Goal: Find specific page/section: Find specific page/section

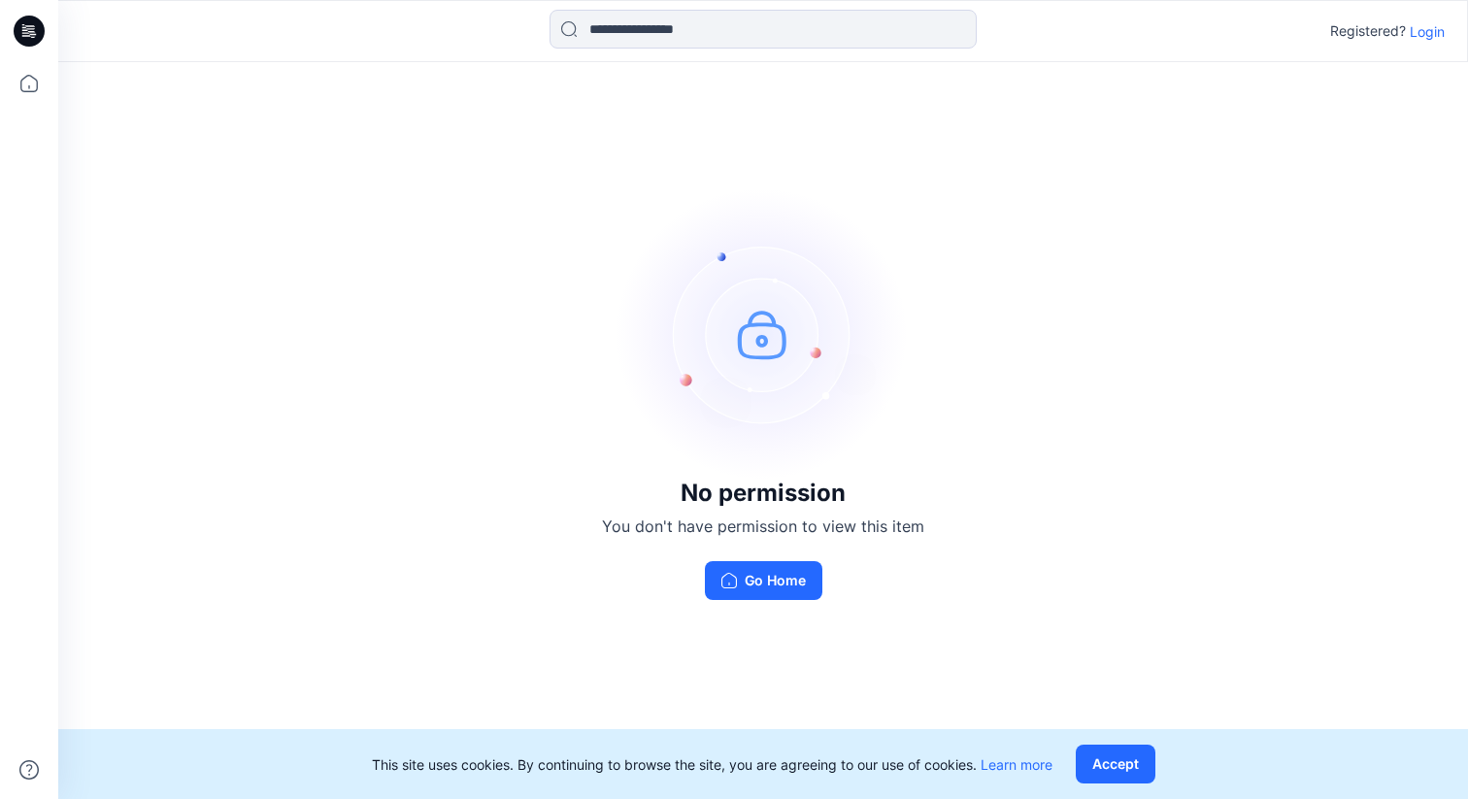
click at [1427, 28] on p "Login" at bounding box center [1426, 31] width 35 height 20
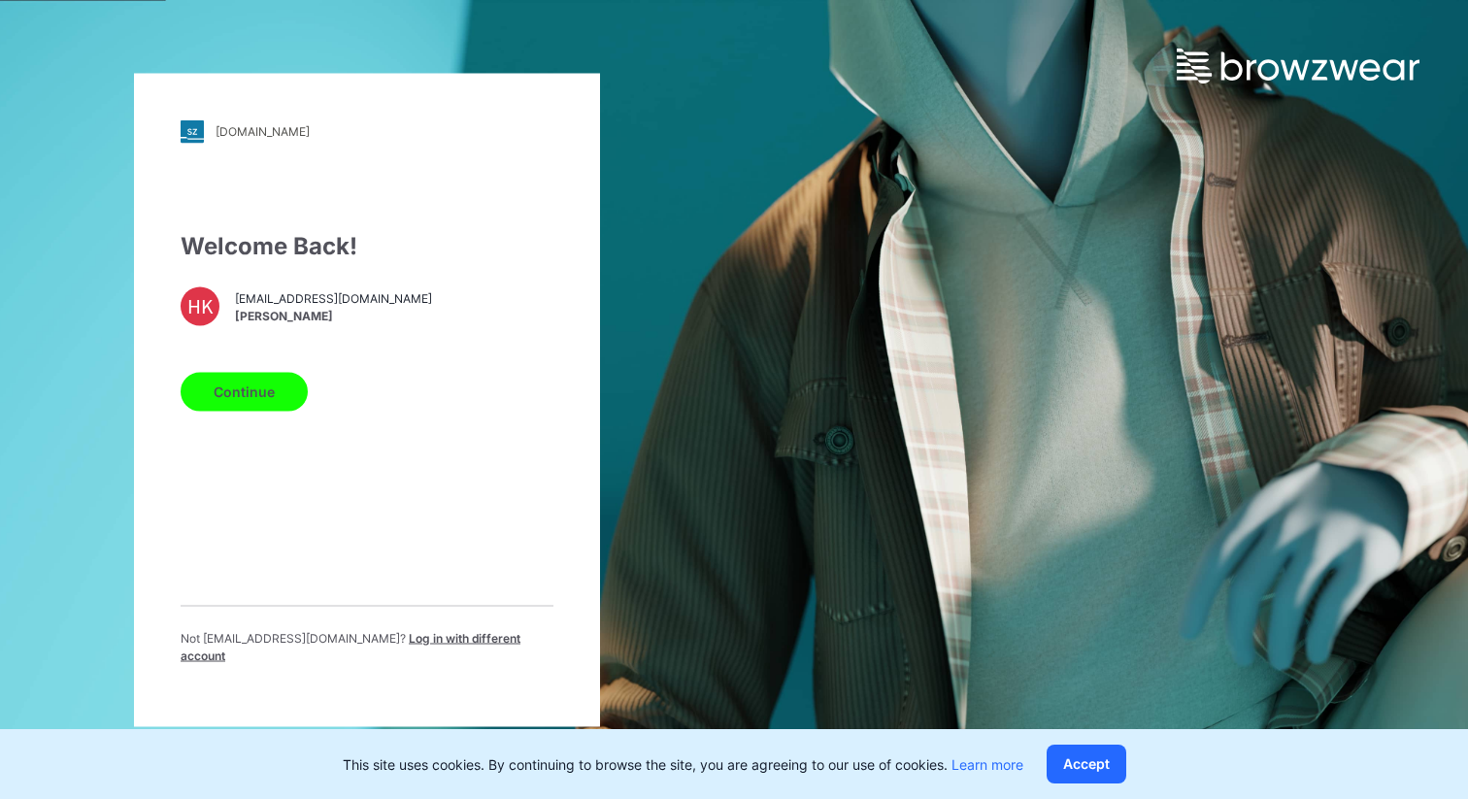
click at [292, 287] on div "Welcome Back! HK [EMAIL_ADDRESS][DOMAIN_NAME] [PERSON_NAME] Continue Not [EMAIL…" at bounding box center [367, 453] width 373 height 451
click at [250, 406] on button "Continue" at bounding box center [244, 391] width 127 height 39
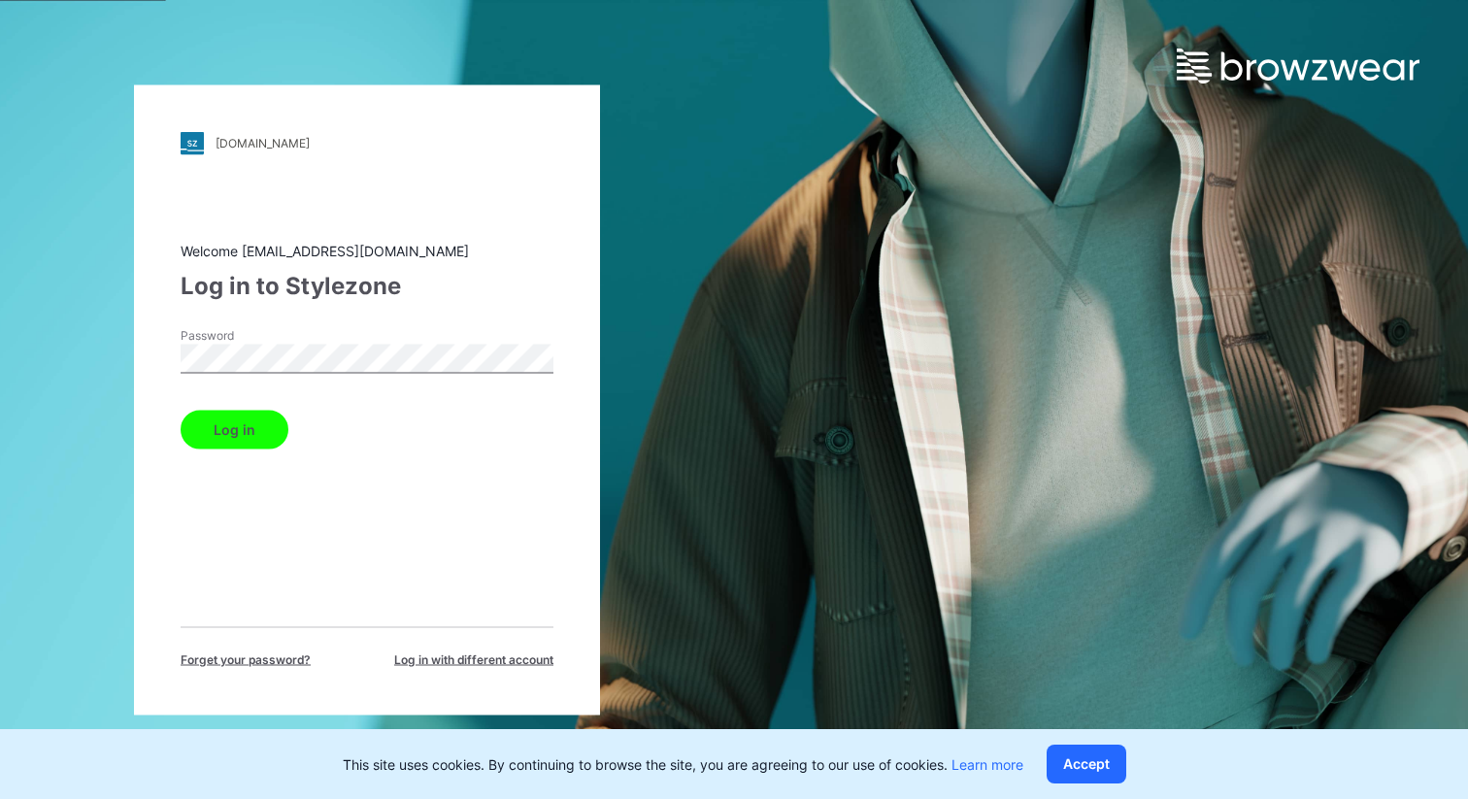
click at [181, 410] on button "Log in" at bounding box center [235, 429] width 108 height 39
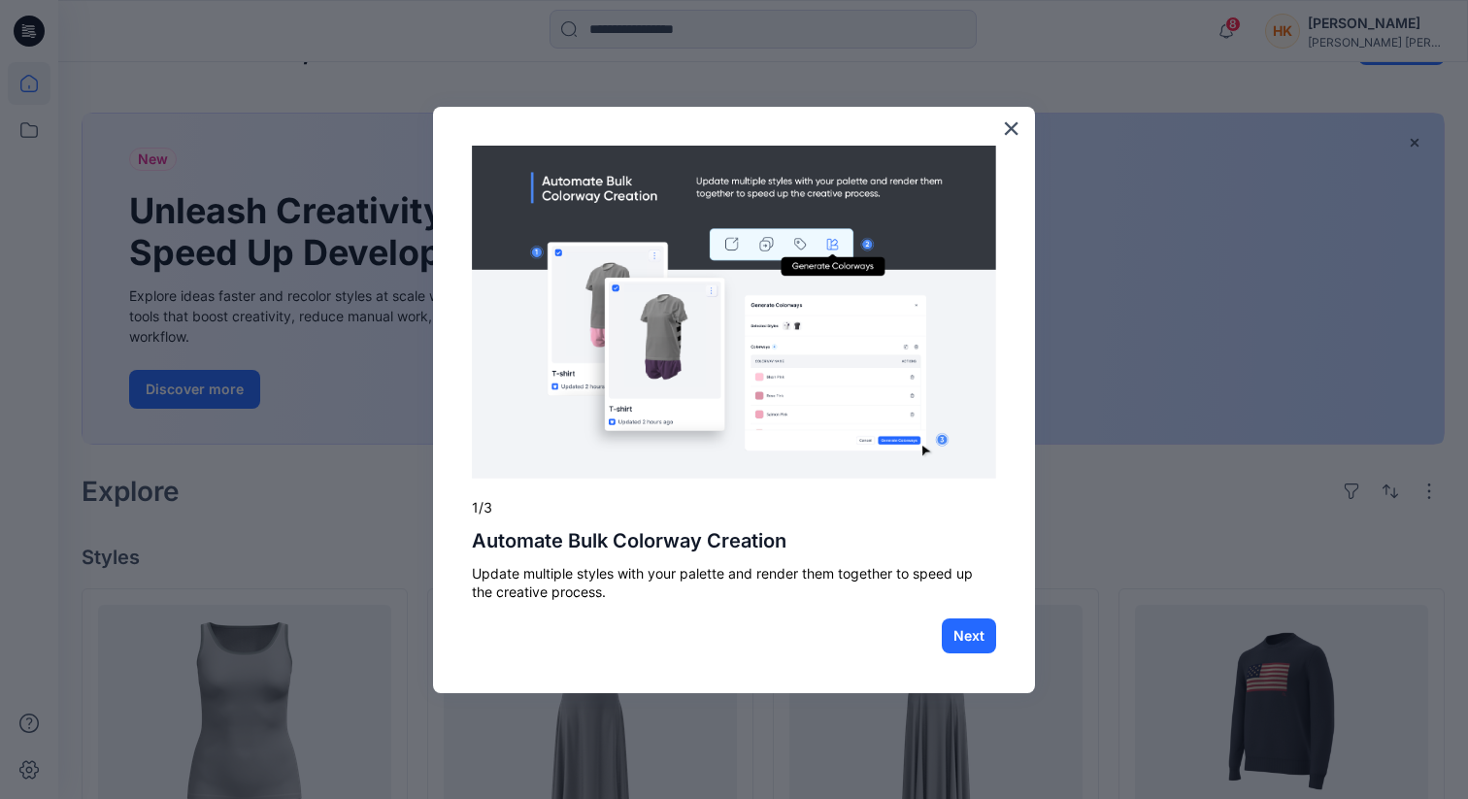
scroll to position [42, 0]
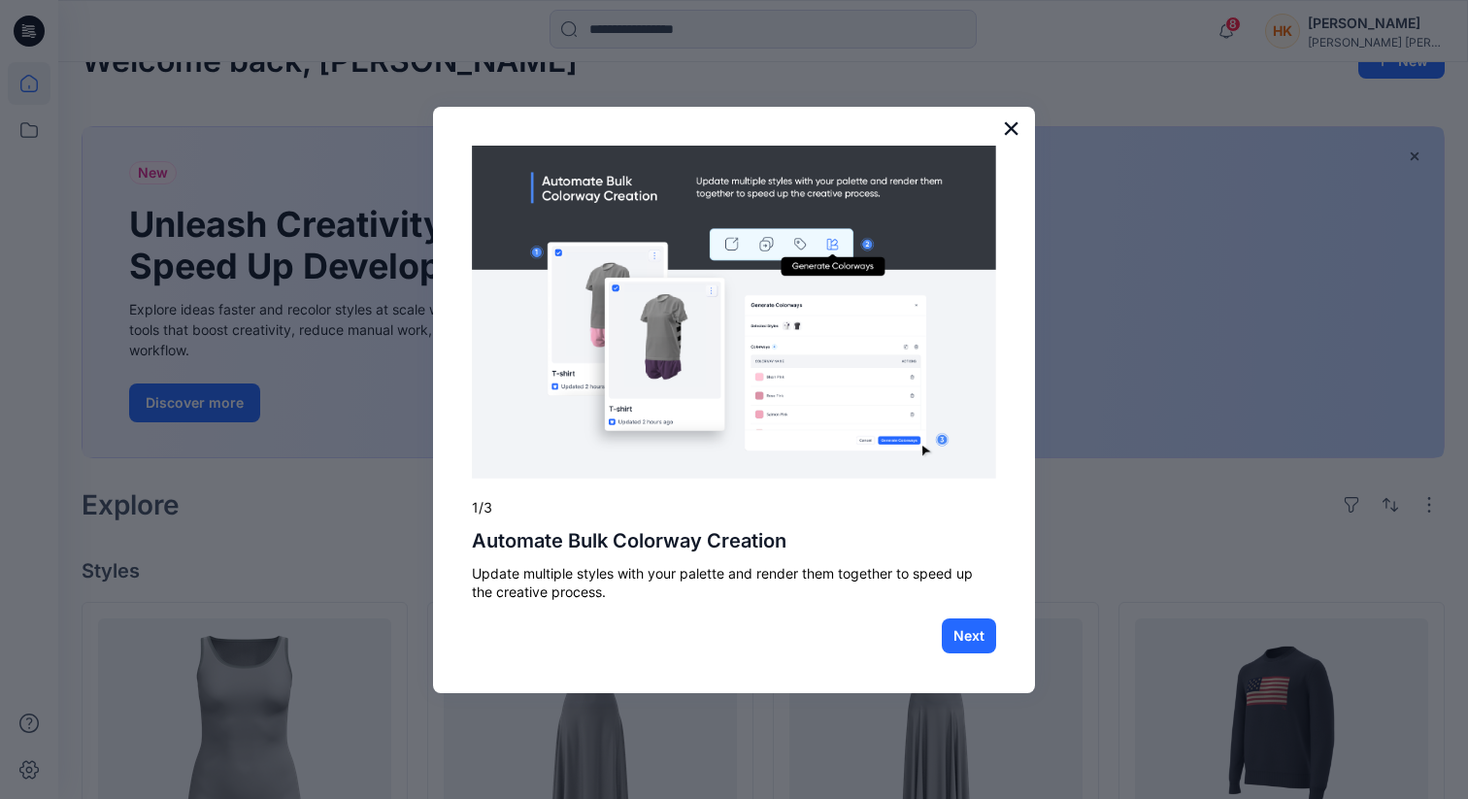
click at [1010, 136] on button "×" at bounding box center [1011, 128] width 18 height 31
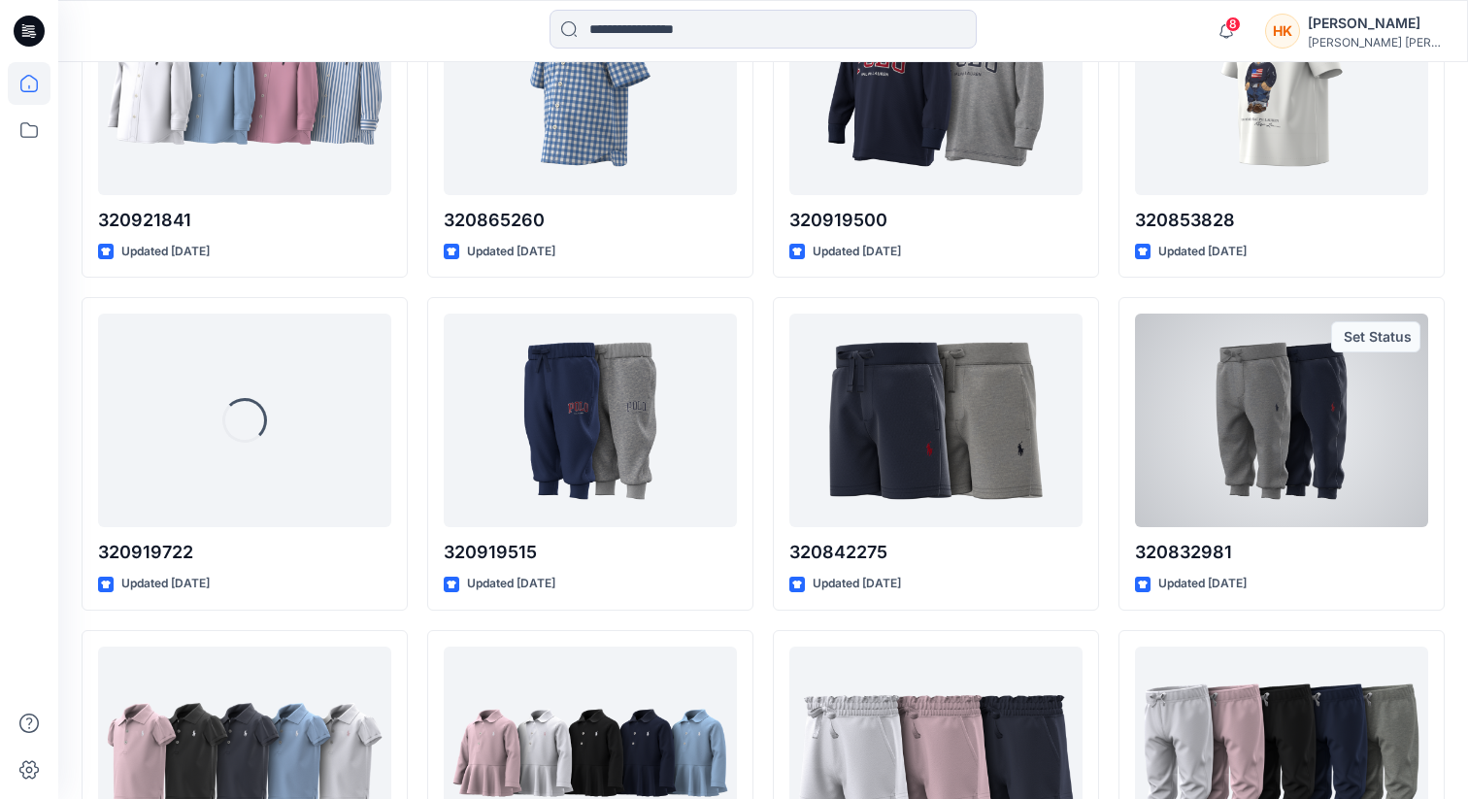
scroll to position [5902, 0]
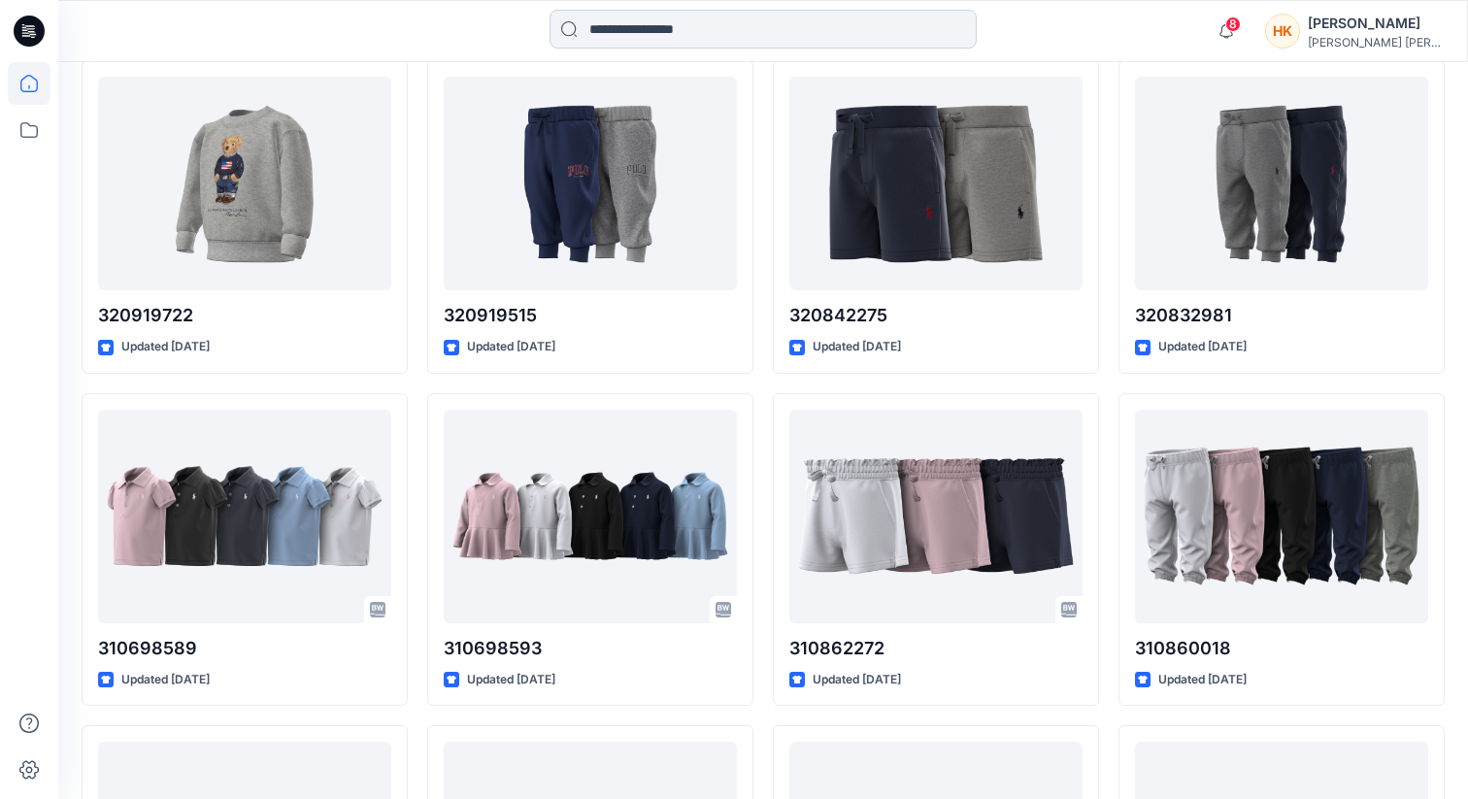
click at [749, 28] on input at bounding box center [762, 29] width 427 height 39
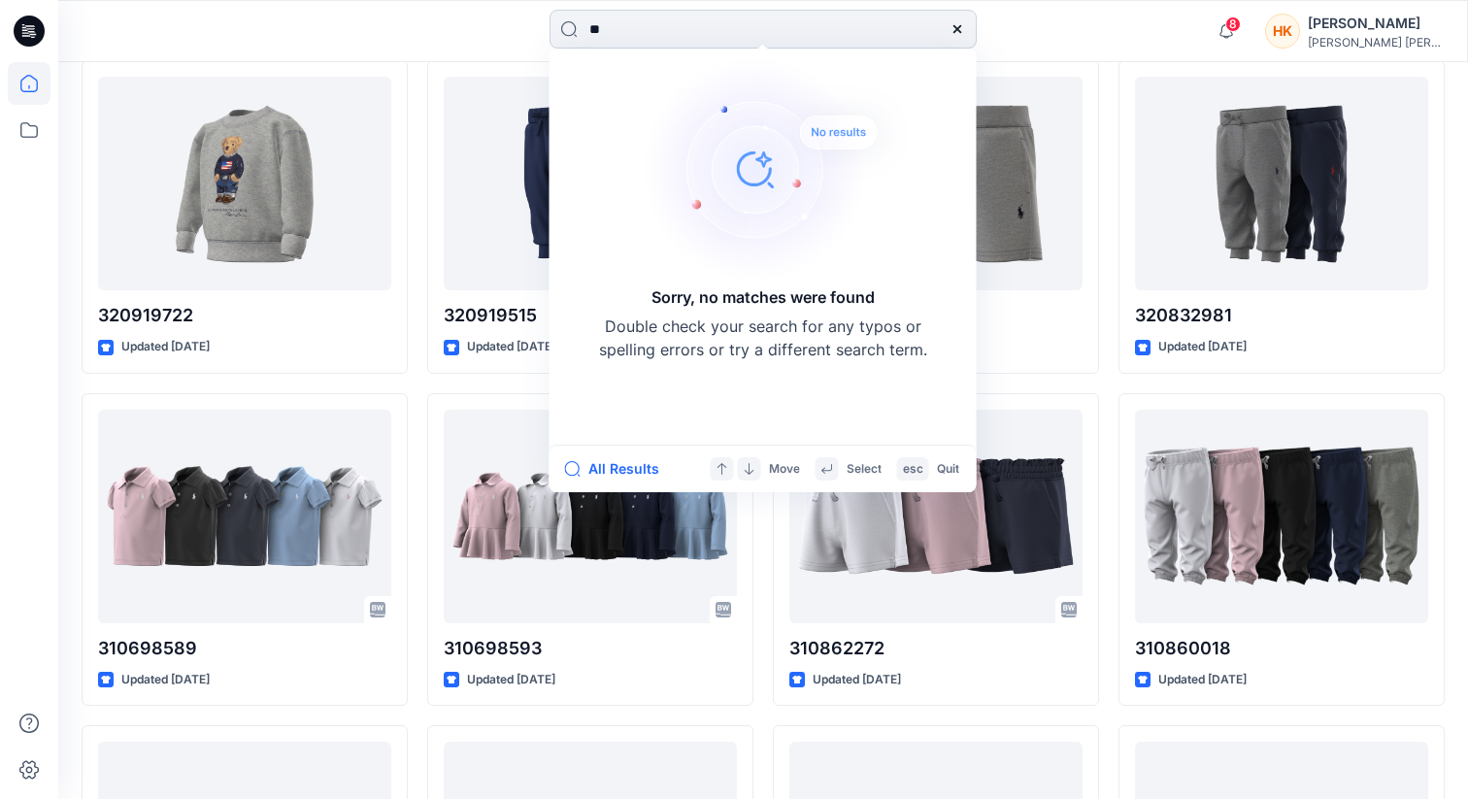
type input "*"
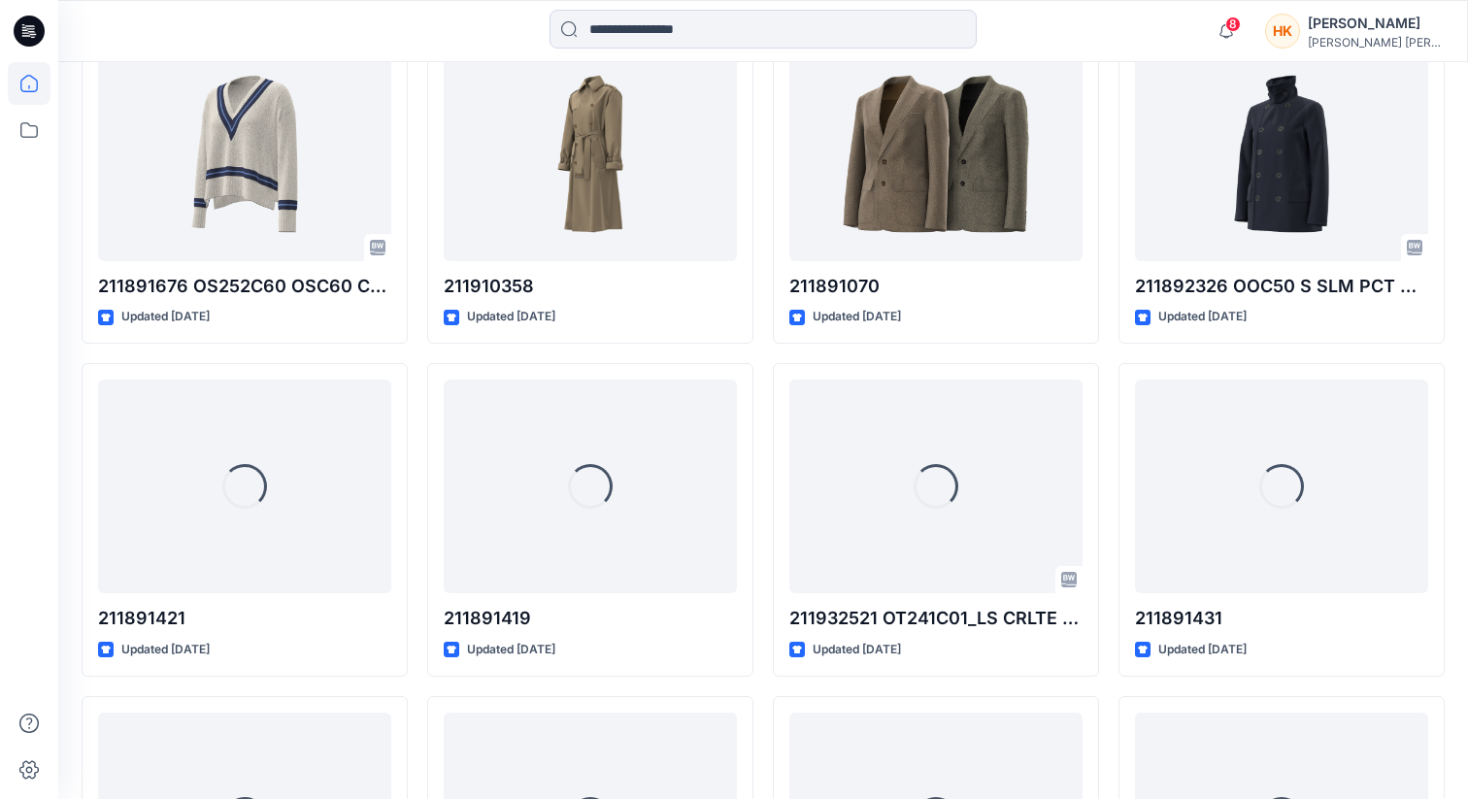
scroll to position [7272, 0]
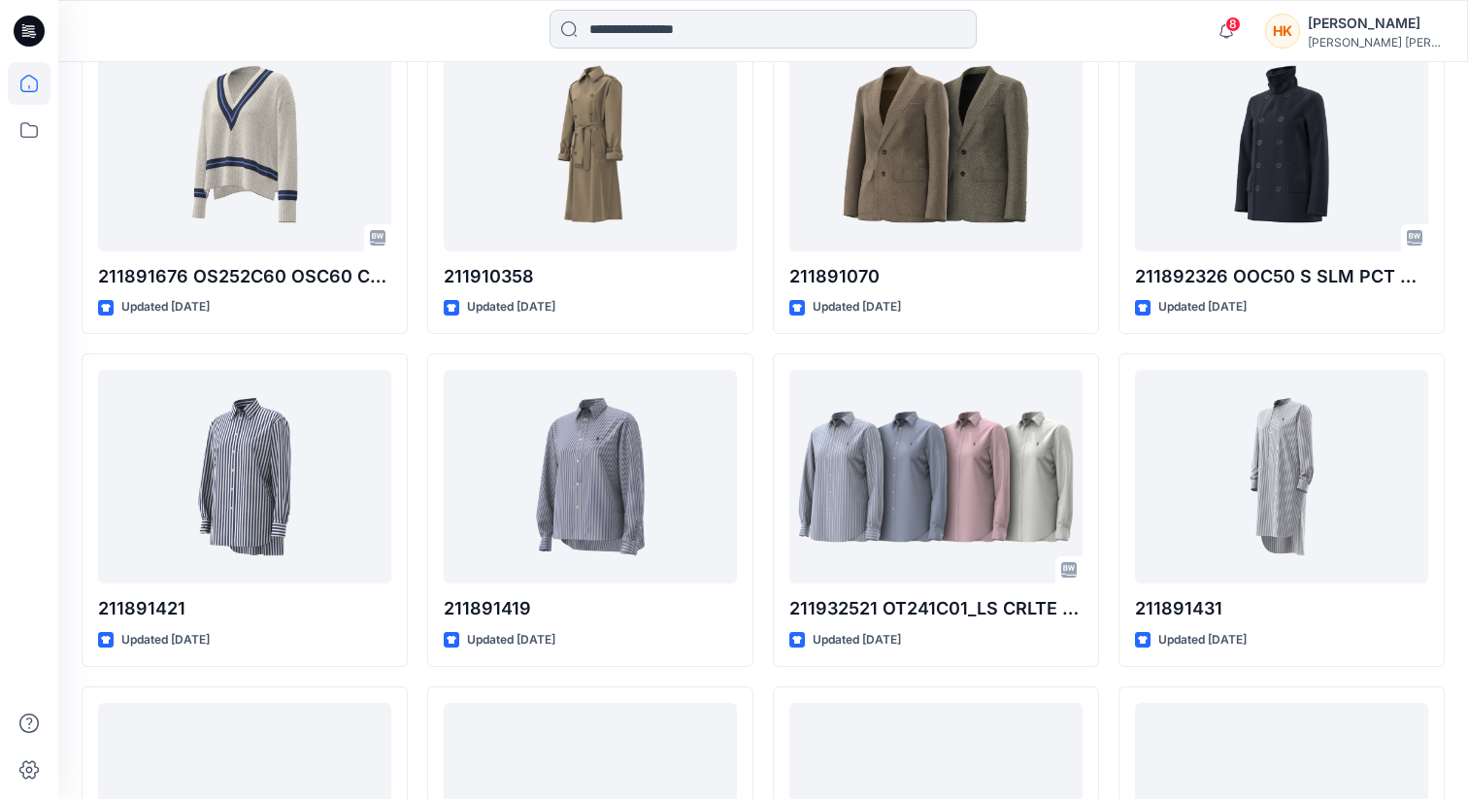
click at [777, 21] on input at bounding box center [762, 29] width 427 height 39
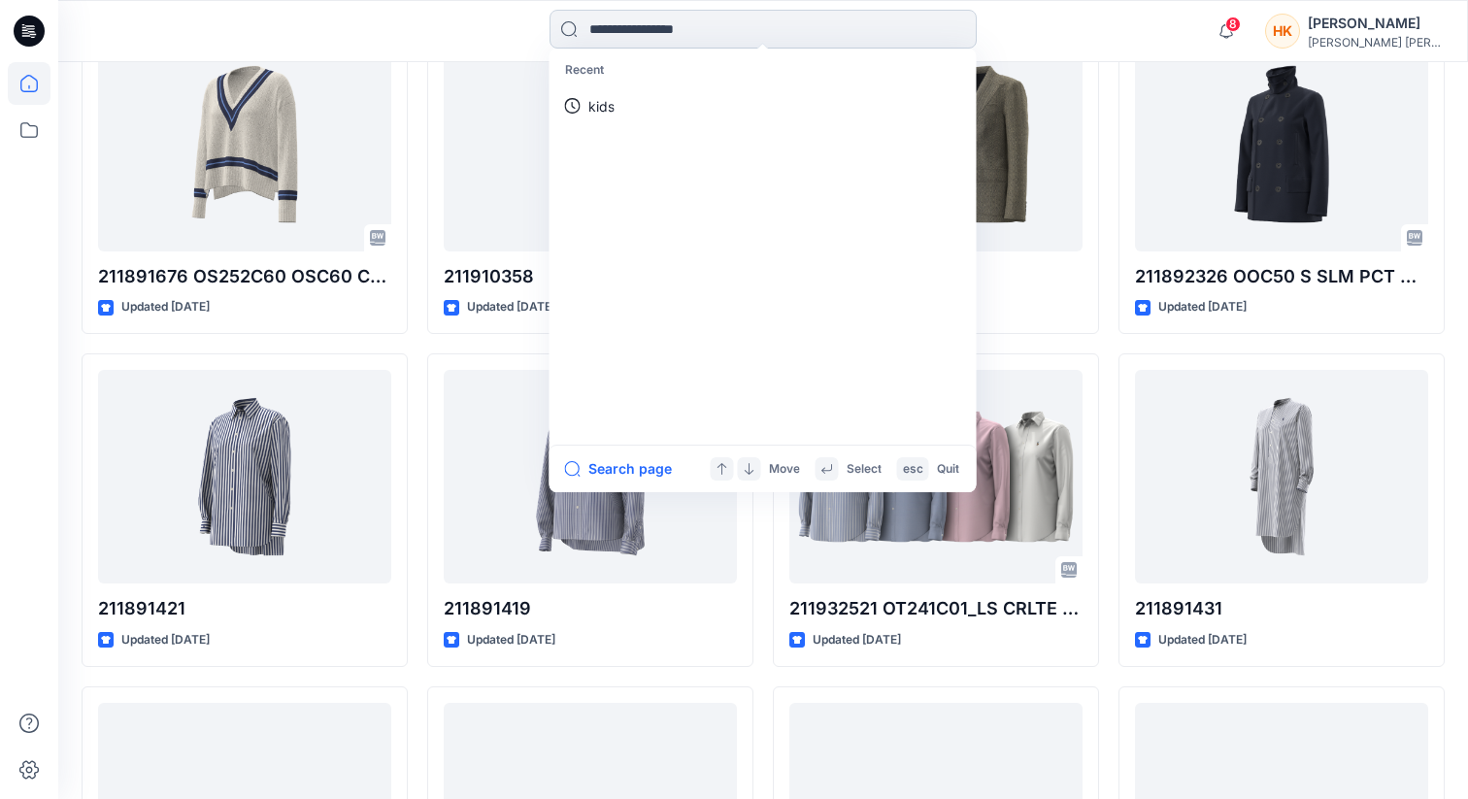
paste input "*********"
type input "*********"
click at [962, 29] on icon at bounding box center [957, 29] width 16 height 16
click at [629, 104] on p "211891426" at bounding box center [623, 106] width 71 height 20
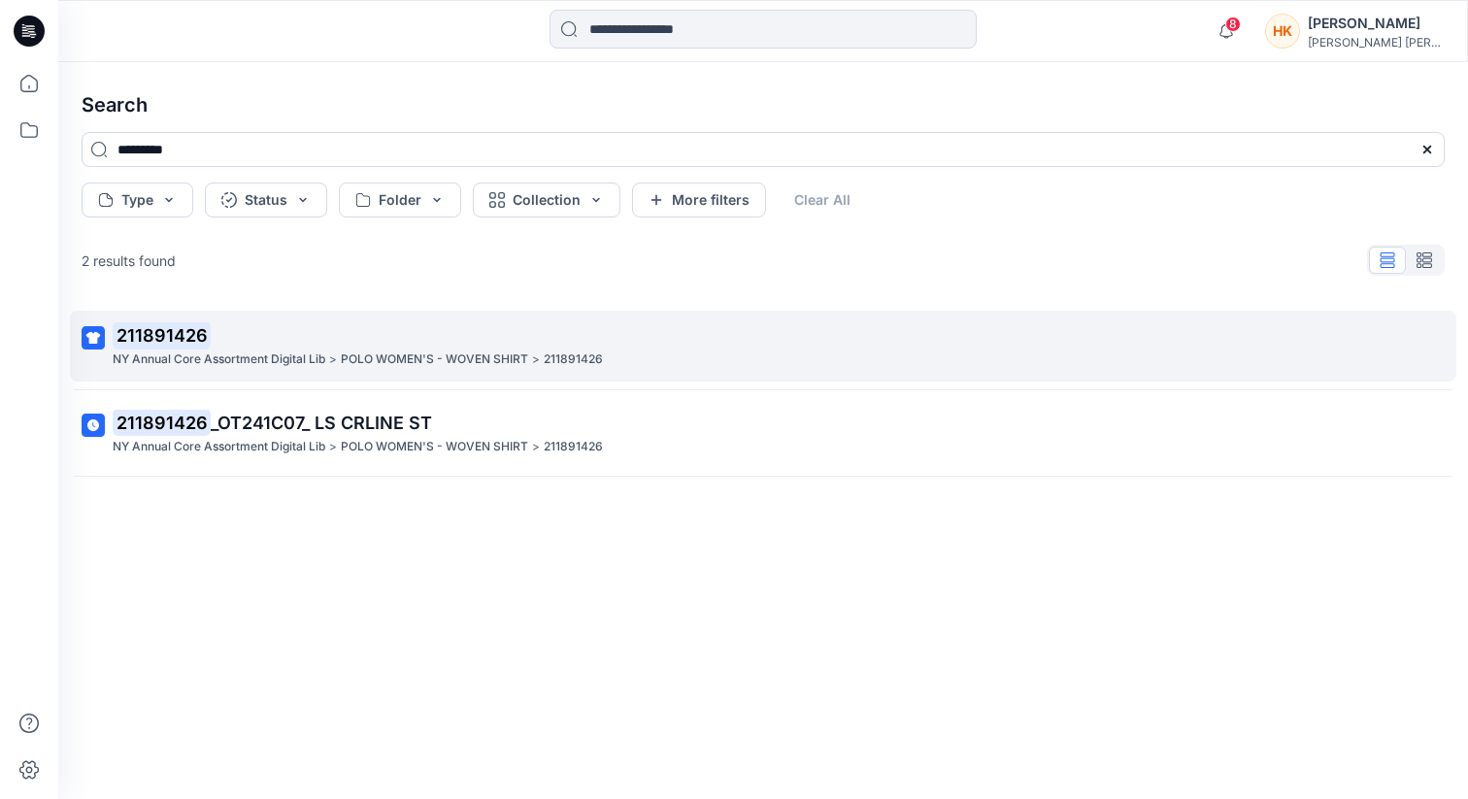
click at [397, 326] on p "211891426" at bounding box center [761, 335] width 1297 height 27
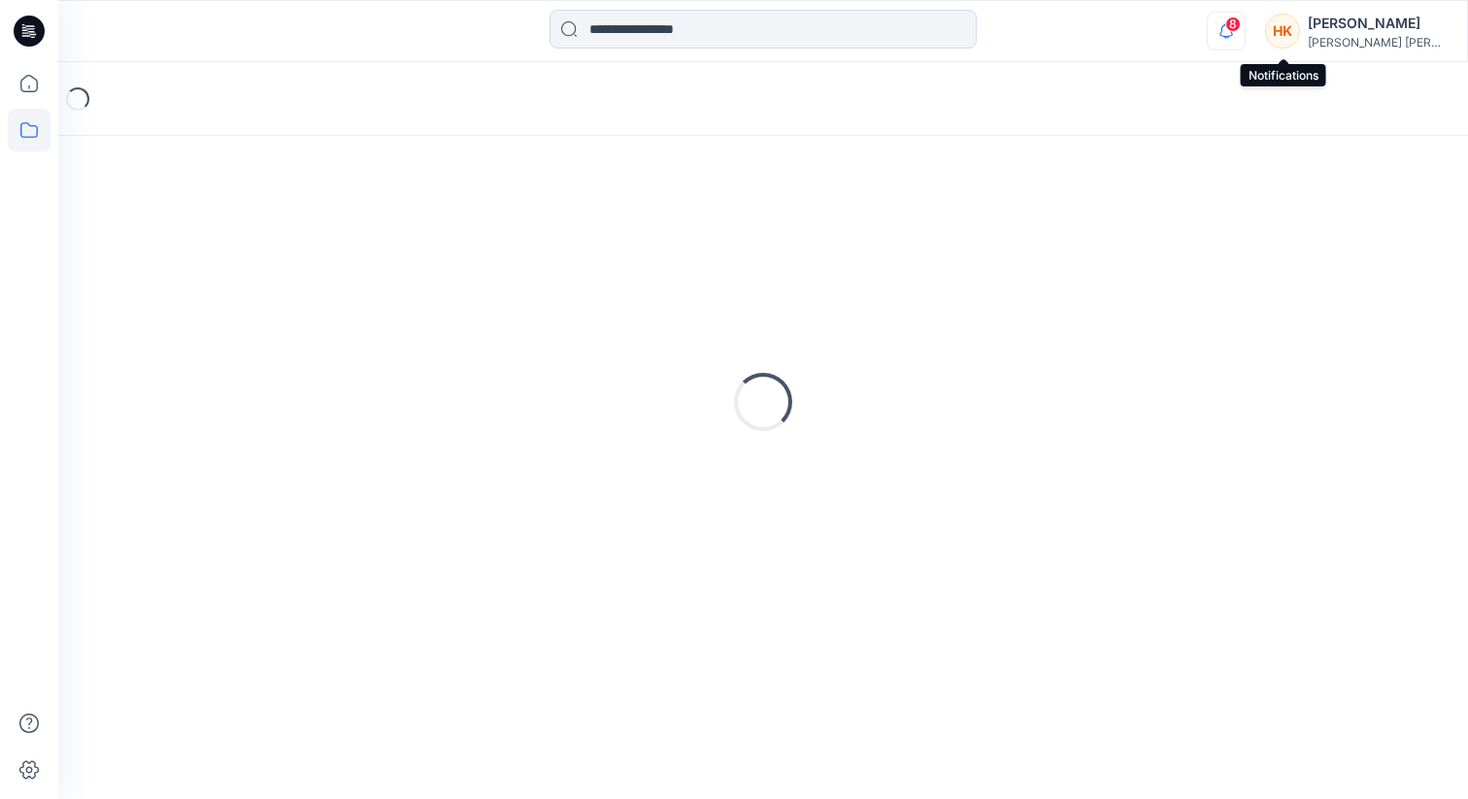
click at [1244, 29] on icon "button" at bounding box center [1225, 31] width 37 height 39
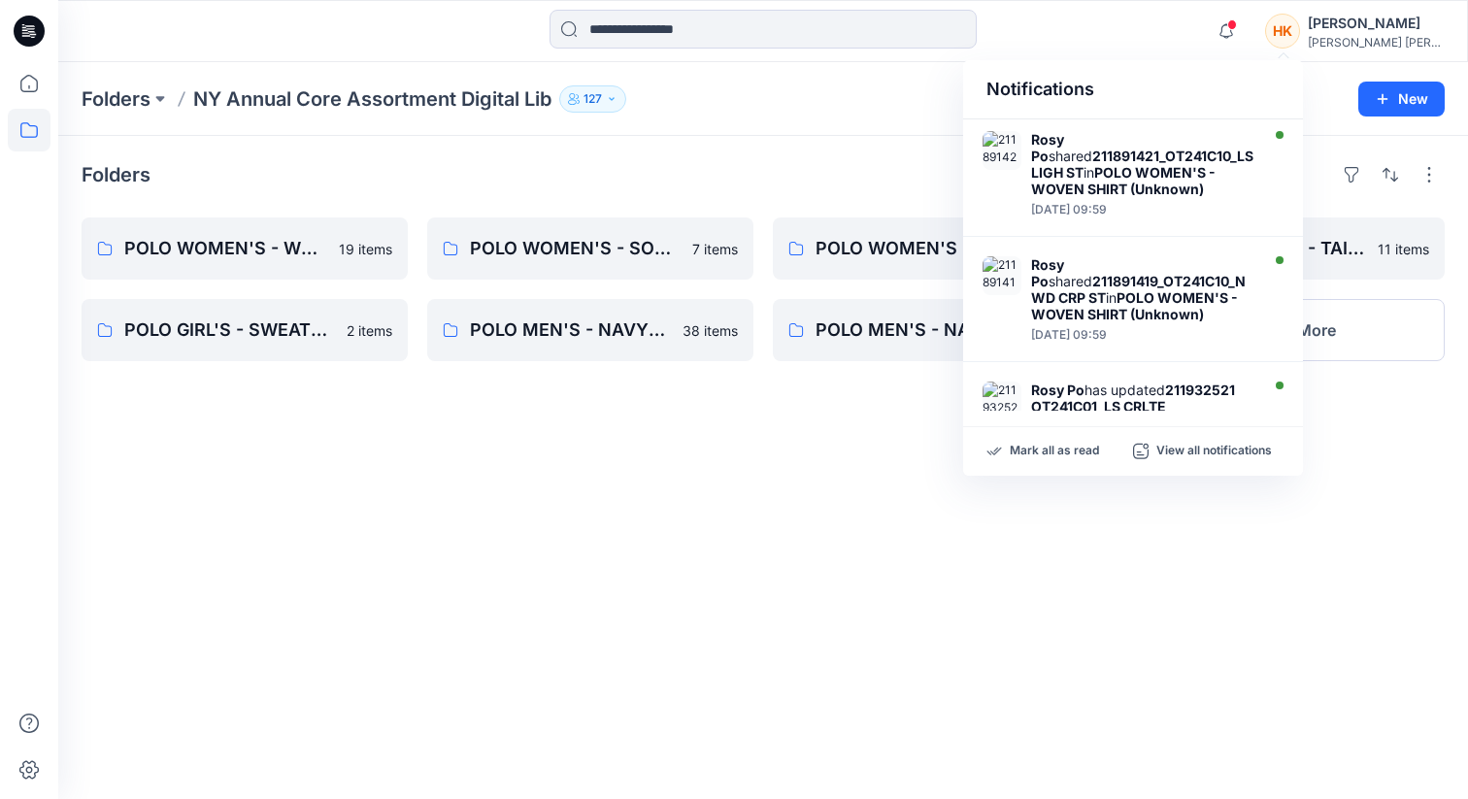
click at [1187, 23] on div "Notifications Rosy Po shared 211891421_OT241C10_LS LIGH ST in POLO WOMEN'S - WO…" at bounding box center [762, 31] width 1408 height 43
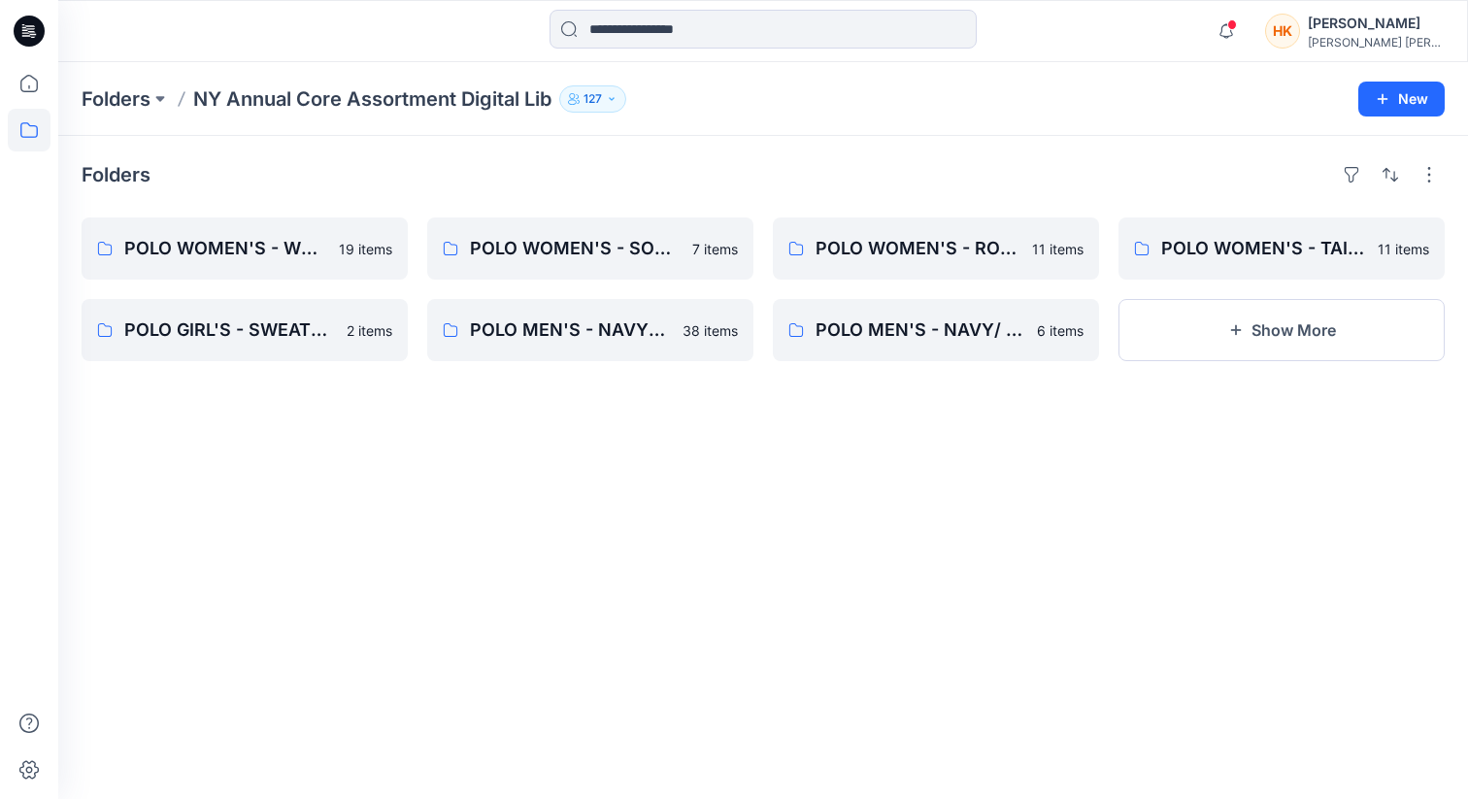
click at [112, 40] on div at bounding box center [234, 31] width 352 height 43
click at [36, 26] on icon at bounding box center [29, 31] width 31 height 31
